Goal: Book appointment/travel/reservation

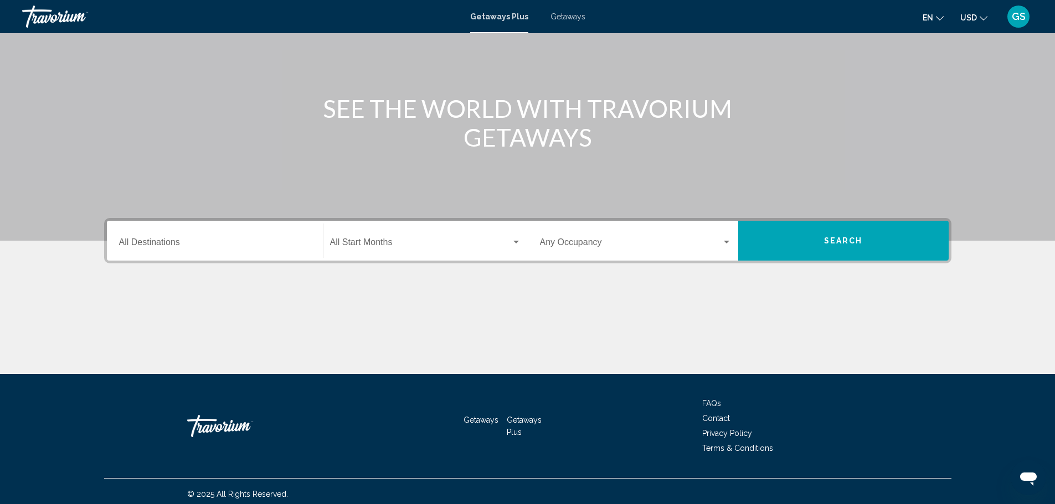
scroll to position [97, 0]
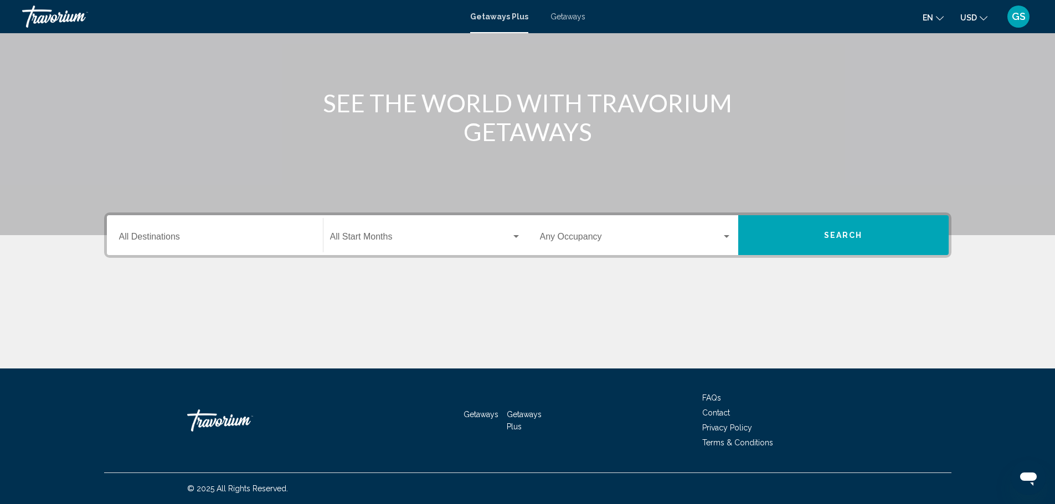
click at [208, 224] on div "Destination All Destinations" at bounding box center [215, 235] width 192 height 35
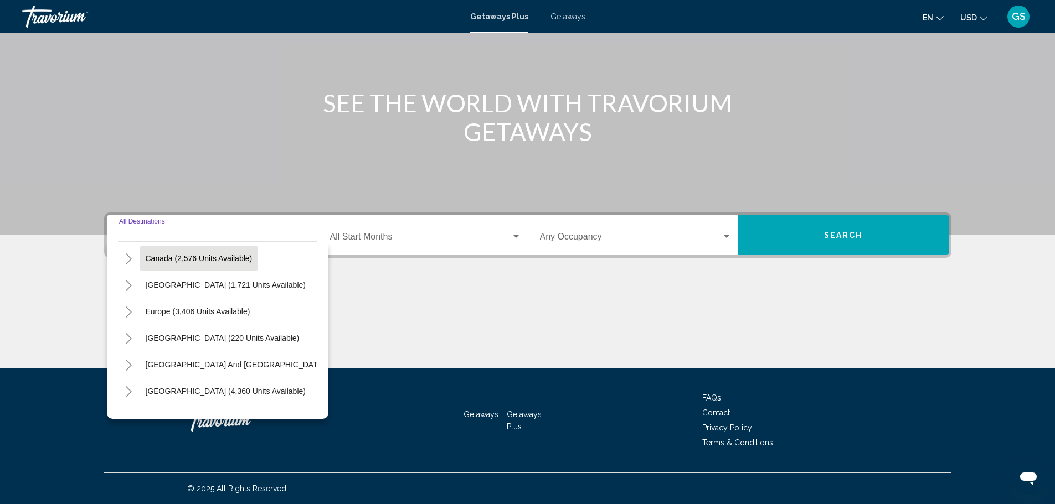
scroll to position [111, 0]
click at [127, 286] on icon "Toggle Europe (3,406 units available)" at bounding box center [129, 283] width 8 height 11
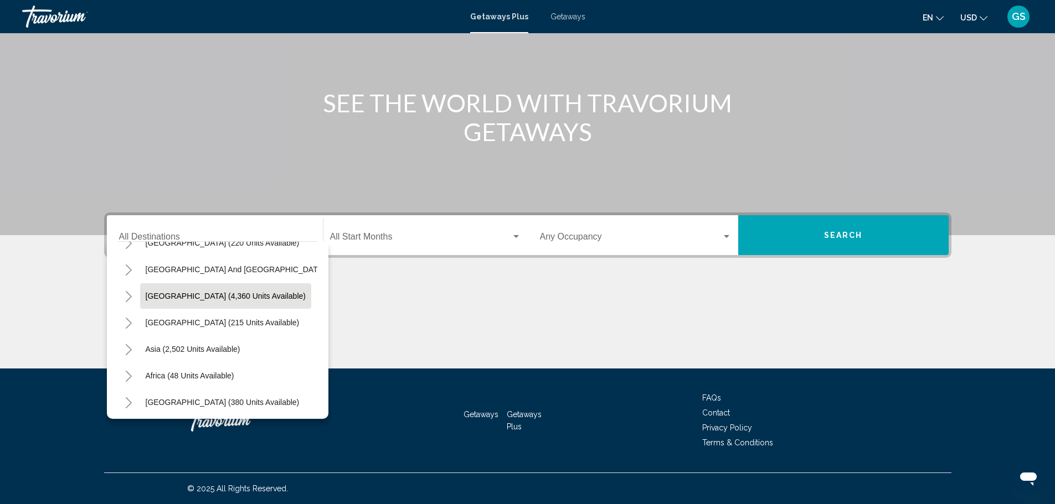
scroll to position [639, 0]
click at [128, 395] on icon "Toggle Middle East (380 units available)" at bounding box center [129, 400] width 8 height 11
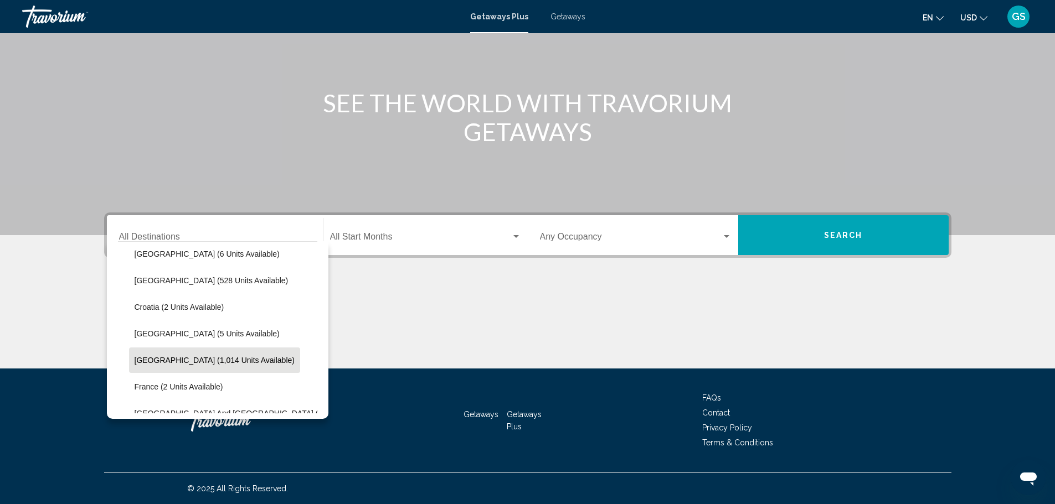
scroll to position [221, 0]
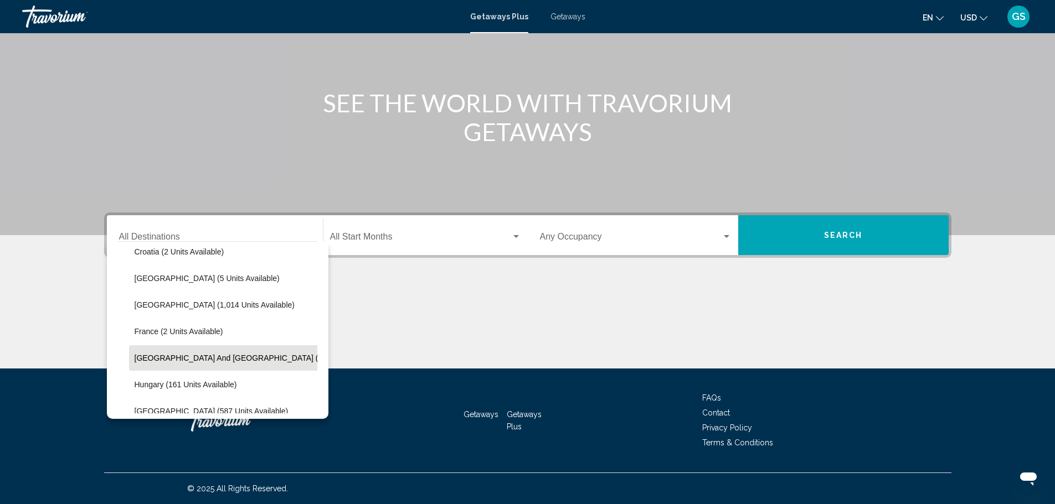
click at [175, 356] on span "[GEOGRAPHIC_DATA] and [GEOGRAPHIC_DATA] (2 units available)" at bounding box center [257, 358] width 244 height 9
type input "**********"
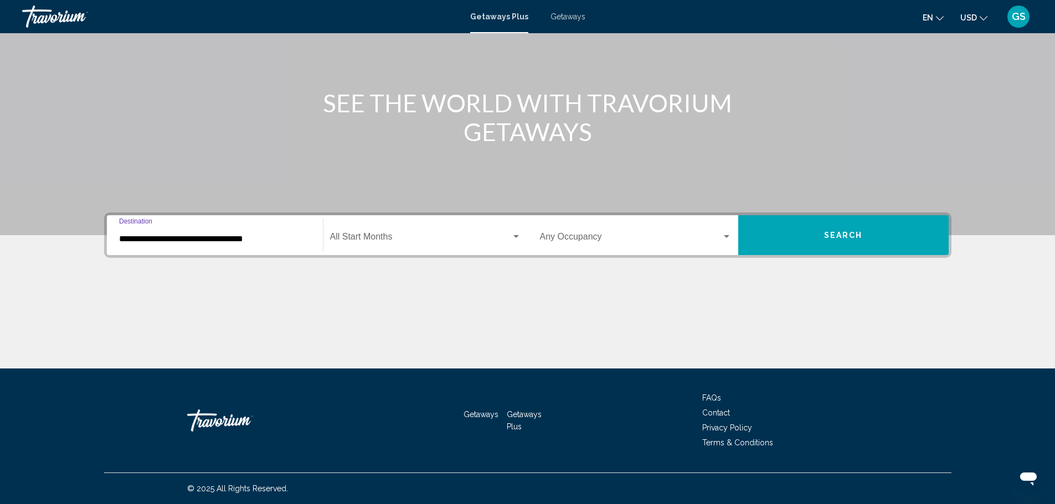
click at [833, 226] on button "Search" at bounding box center [843, 235] width 210 height 40
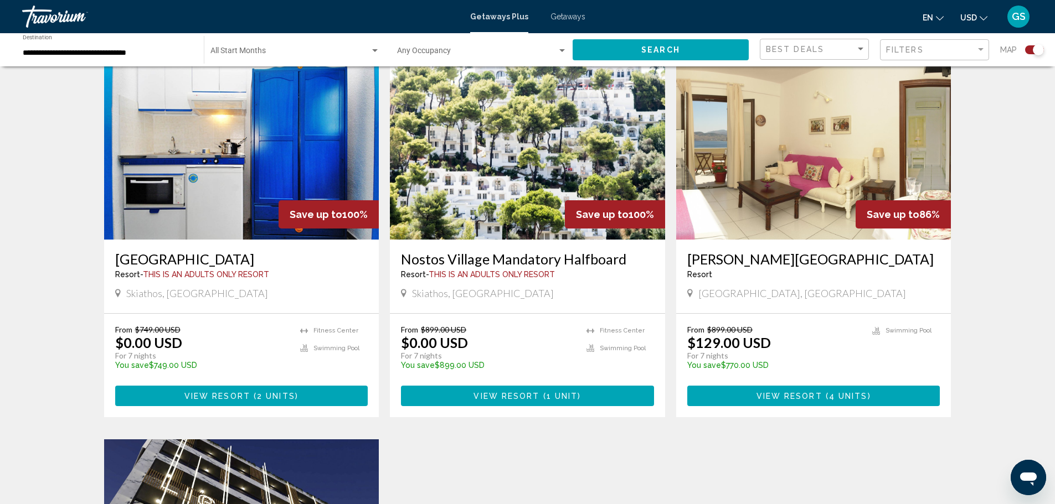
scroll to position [387, 0]
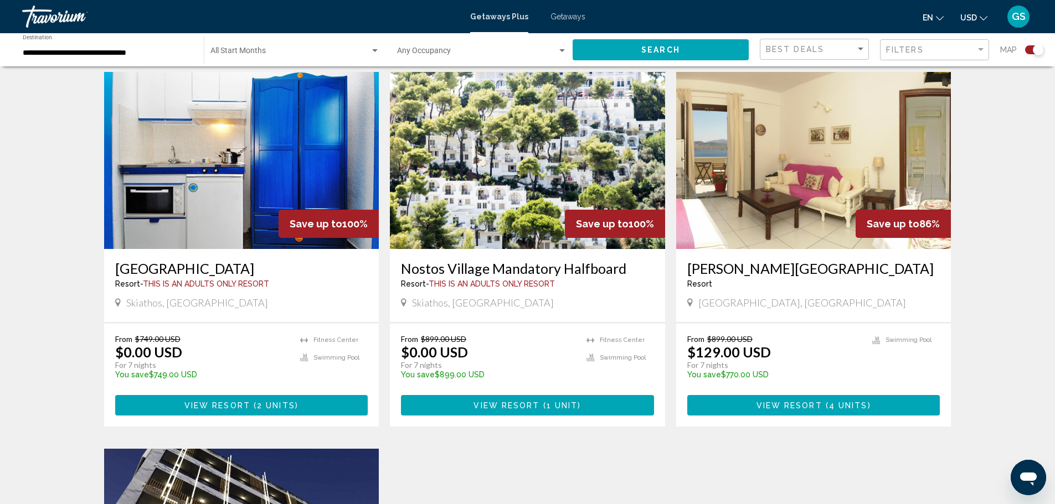
click at [524, 273] on h3 "Nostos Village Mandatory Halfboard" at bounding box center [527, 268] width 253 height 17
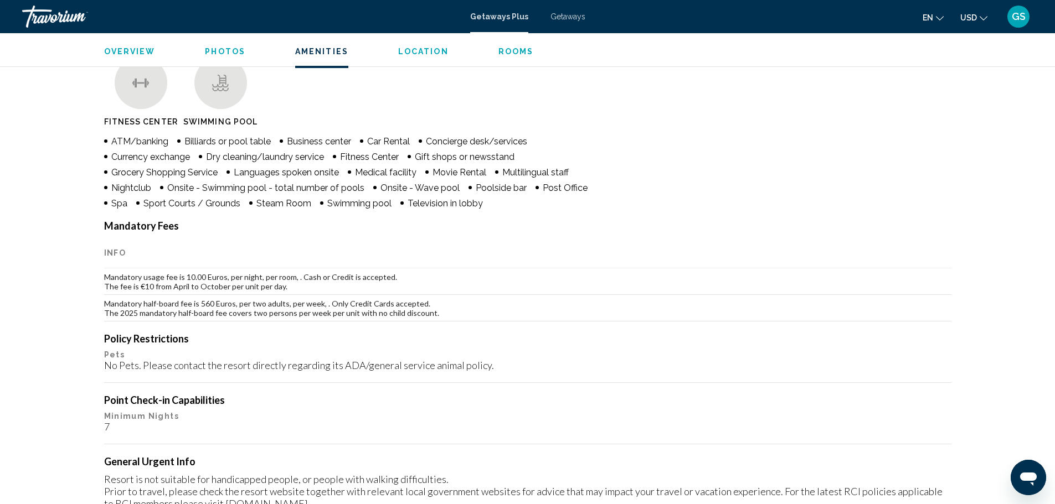
scroll to position [886, 0]
